Goal: Transaction & Acquisition: Purchase product/service

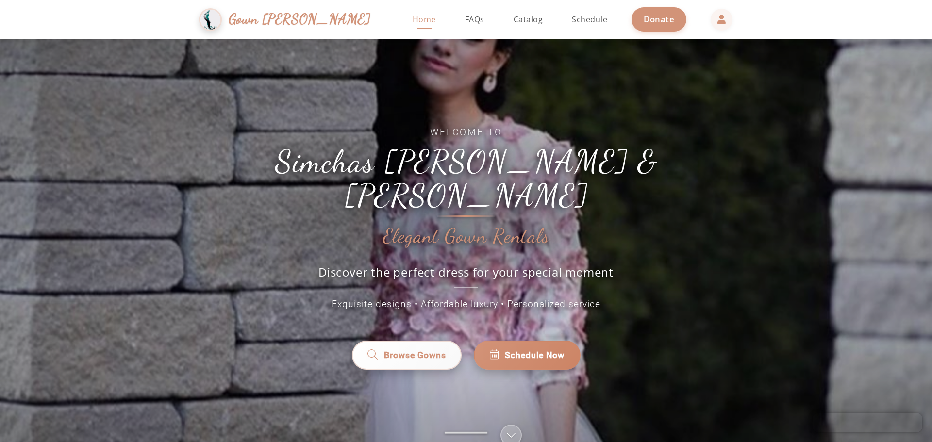
click at [315, 25] on span "Gown [PERSON_NAME]" at bounding box center [300, 19] width 142 height 21
click at [514, 21] on span "Catalog" at bounding box center [529, 19] width 30 height 11
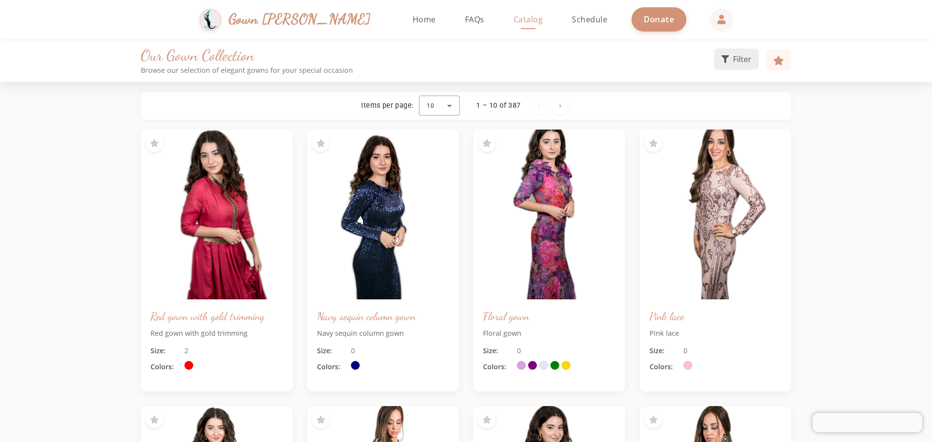
click at [740, 65] on span "Filter" at bounding box center [742, 59] width 18 height 12
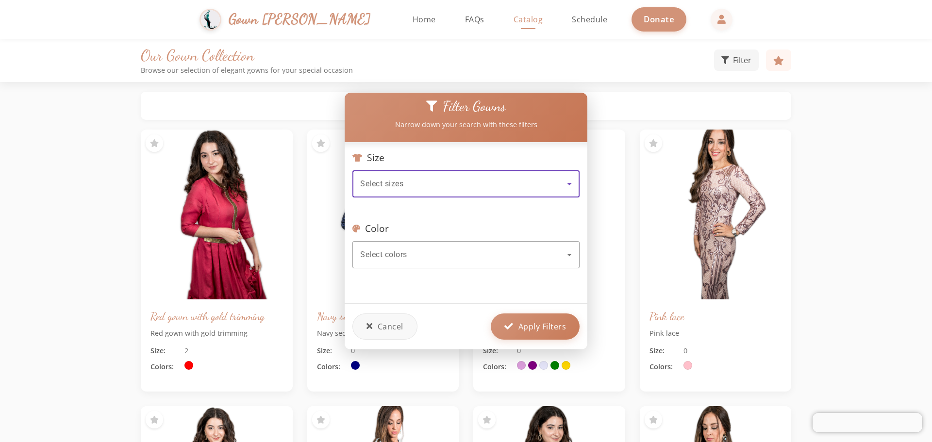
click at [547, 188] on div "Select sizes" at bounding box center [466, 183] width 212 height 27
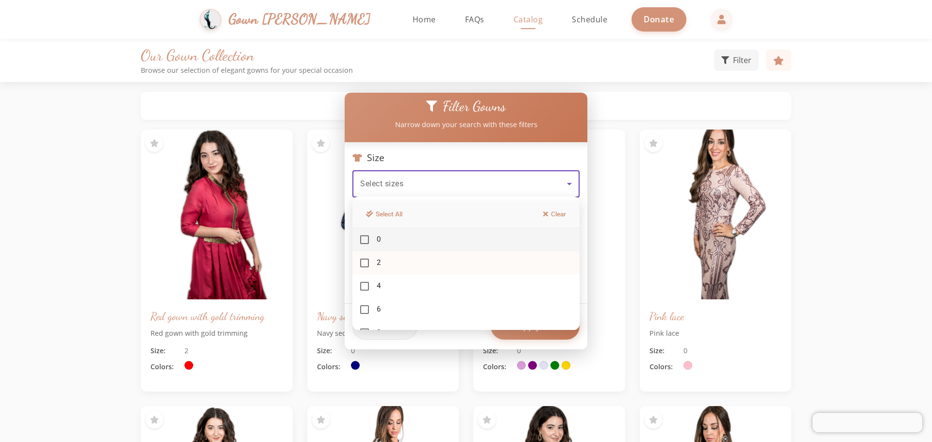
drag, startPoint x: 446, startPoint y: 317, endPoint x: 452, endPoint y: 264, distance: 52.9
click at [452, 264] on div "Select All Clear 0 2 4 6 8 10 12 14 16 18 20 22 24 26" at bounding box center [465, 264] width 227 height 134
drag, startPoint x: 453, startPoint y: 273, endPoint x: 461, endPoint y: 201, distance: 71.7
click at [461, 201] on div "Select All Clear 0 2 4 6 8 10 12 14 16 18 20 22 24 26" at bounding box center [465, 264] width 227 height 134
click at [622, 107] on div at bounding box center [466, 221] width 932 height 442
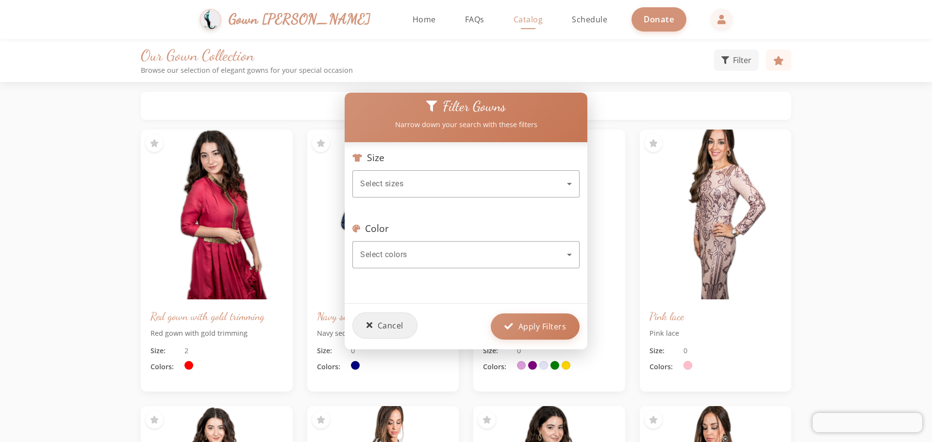
click at [392, 329] on button "Cancel" at bounding box center [384, 326] width 65 height 26
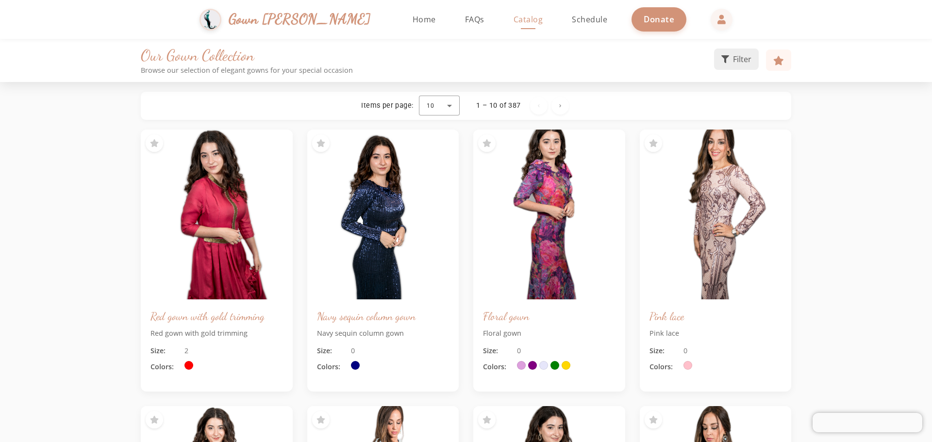
click at [737, 59] on span "Filter" at bounding box center [742, 59] width 18 height 12
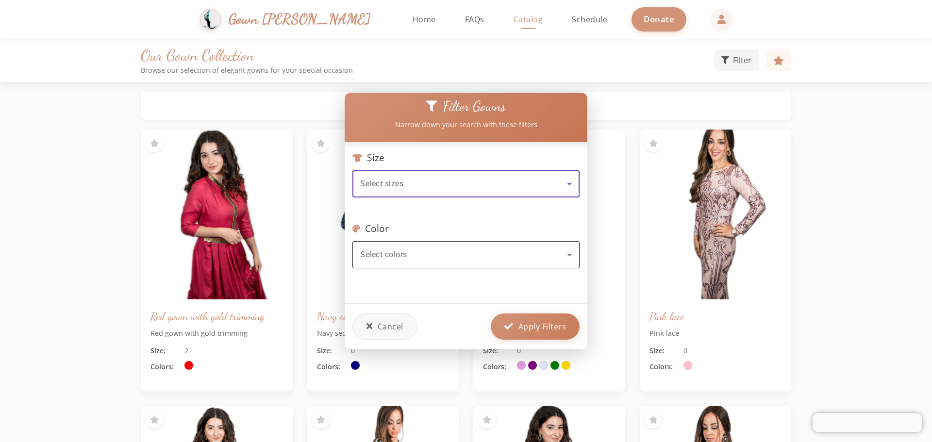
click at [418, 254] on div "Select colors" at bounding box center [463, 255] width 207 height 12
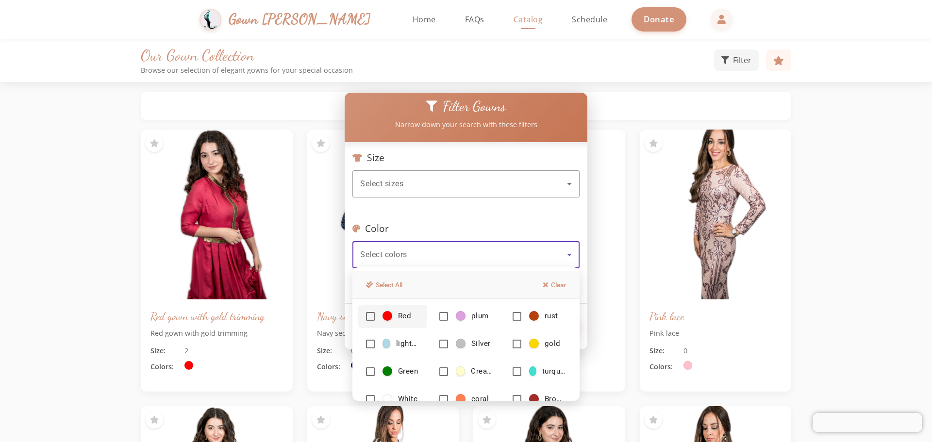
click at [425, 172] on div at bounding box center [466, 221] width 932 height 442
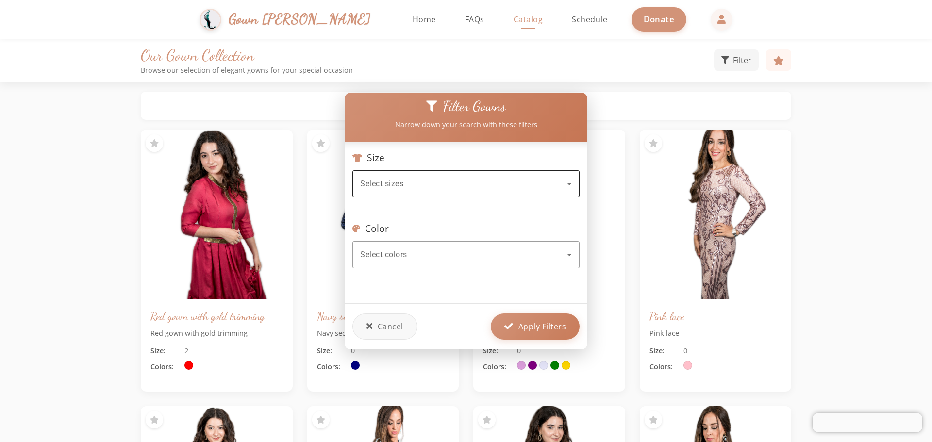
click at [429, 178] on div "Select sizes" at bounding box center [463, 184] width 207 height 12
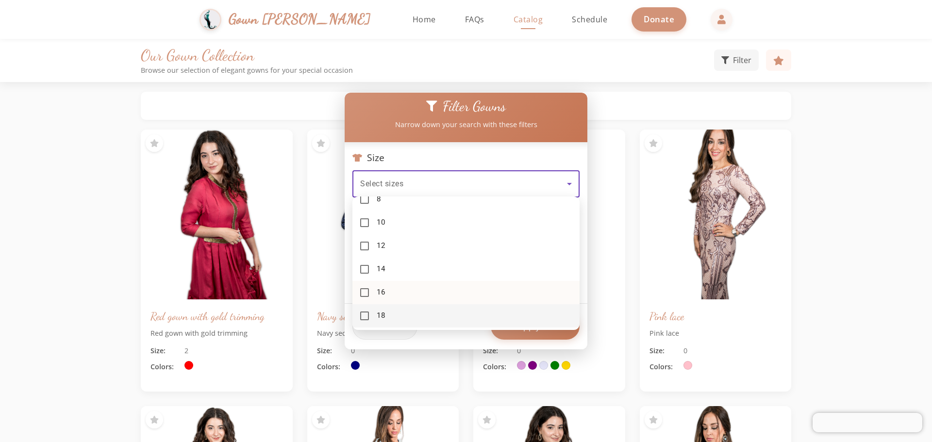
scroll to position [157, 0]
click at [364, 269] on mat-pseudo-checkbox at bounding box center [364, 269] width 9 height 9
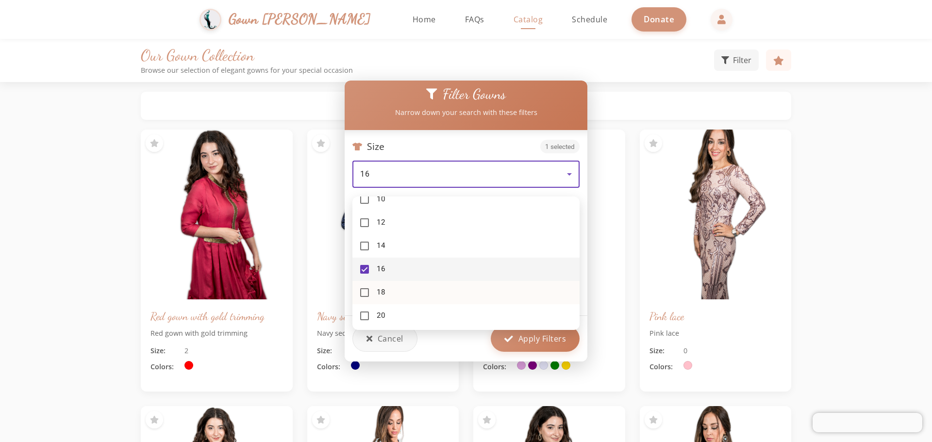
click at [364, 290] on mat-pseudo-checkbox at bounding box center [364, 292] width 9 height 9
click at [364, 314] on mat-pseudo-checkbox at bounding box center [364, 316] width 9 height 9
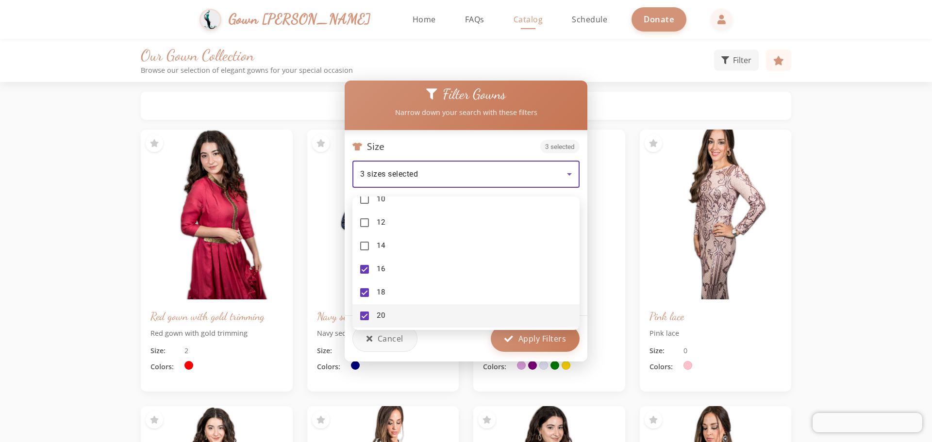
click at [525, 339] on div at bounding box center [466, 221] width 932 height 442
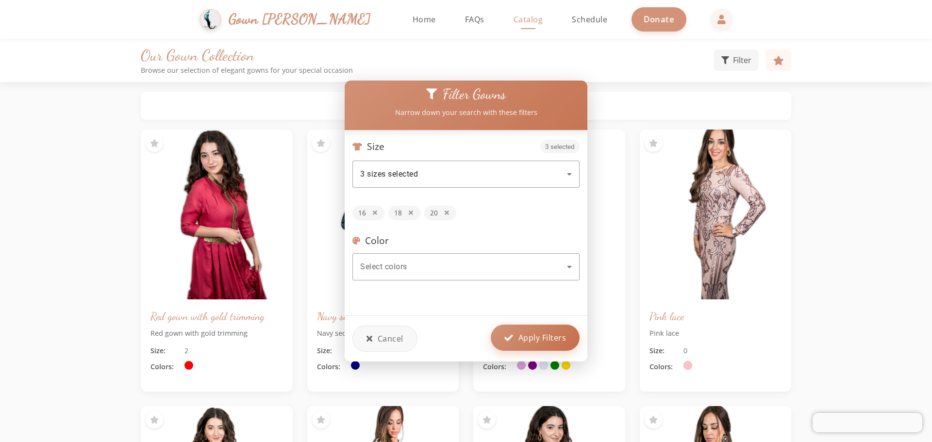
click at [528, 335] on span "Apply Filters" at bounding box center [543, 338] width 48 height 12
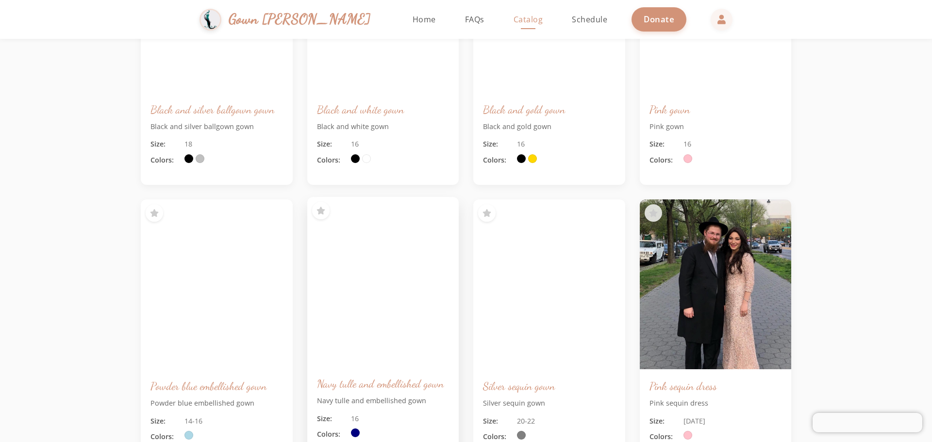
scroll to position [1408, 0]
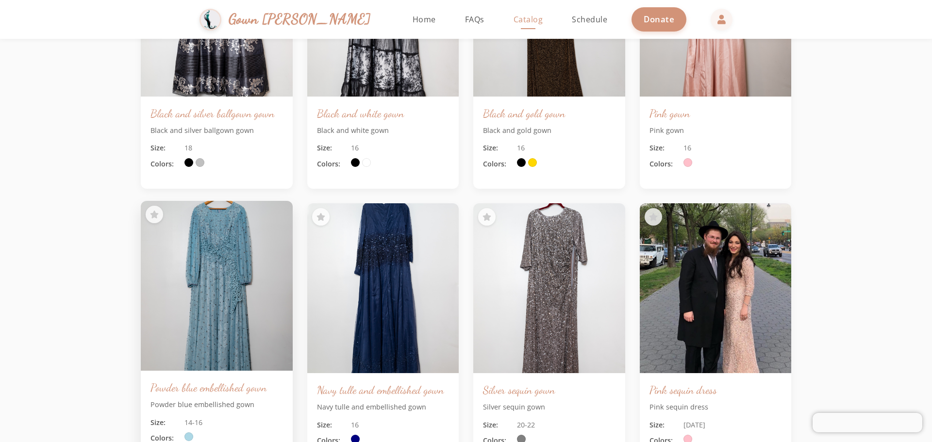
click at [198, 254] on img at bounding box center [216, 286] width 159 height 179
click at [202, 254] on img at bounding box center [216, 286] width 159 height 179
click at [238, 232] on img at bounding box center [216, 286] width 159 height 179
click at [217, 306] on img at bounding box center [216, 286] width 159 height 179
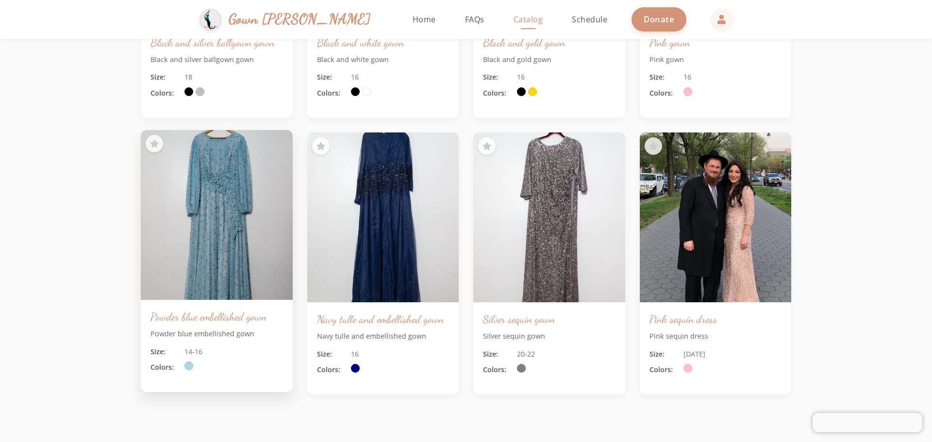
scroll to position [1456, 0]
